Goal: Task Accomplishment & Management: Manage account settings

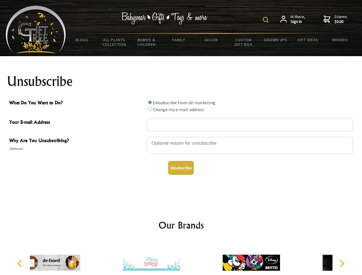
click at [266, 20] on img at bounding box center [266, 20] width 6 height 6
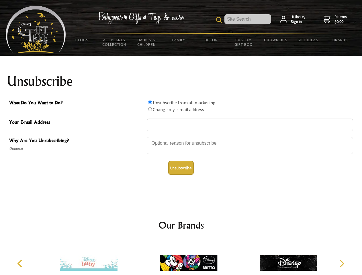
click at [181, 137] on div at bounding box center [250, 146] width 206 height 20
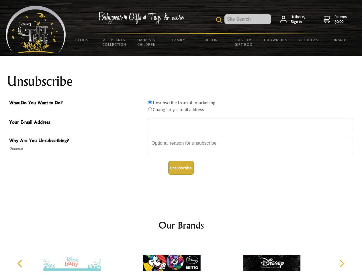
click at [150, 102] on input "What Do You Want to Do?" at bounding box center [150, 103] width 4 height 4
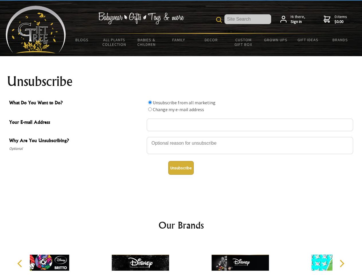
click at [150, 109] on input "What Do You Want to Do?" at bounding box center [150, 109] width 4 height 4
radio input "true"
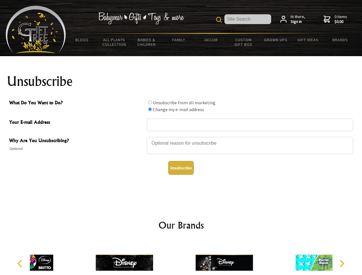
click at [181, 168] on button "Unsubscribe" at bounding box center [181, 168] width 26 height 14
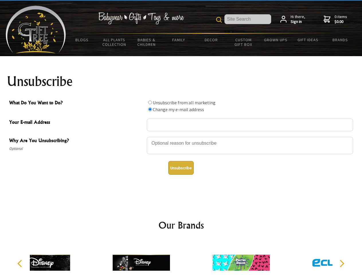
click at [21, 264] on icon "Previous" at bounding box center [20, 263] width 7 height 7
